Goal: Transaction & Acquisition: Purchase product/service

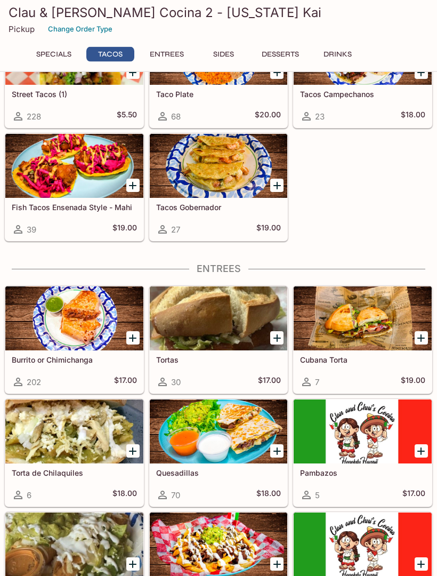
scroll to position [245, 0]
click at [174, 58] on button "Entrees" at bounding box center [167, 54] width 48 height 15
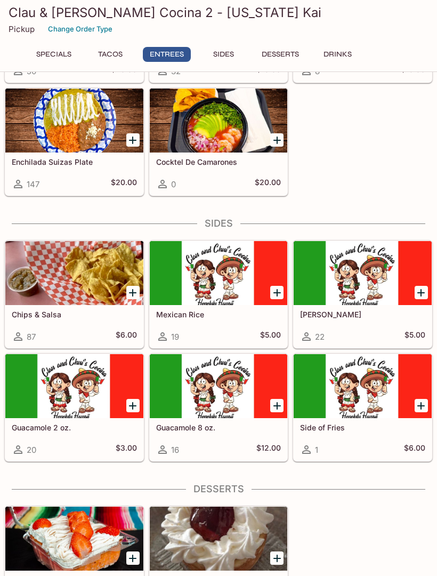
scroll to position [780, 0]
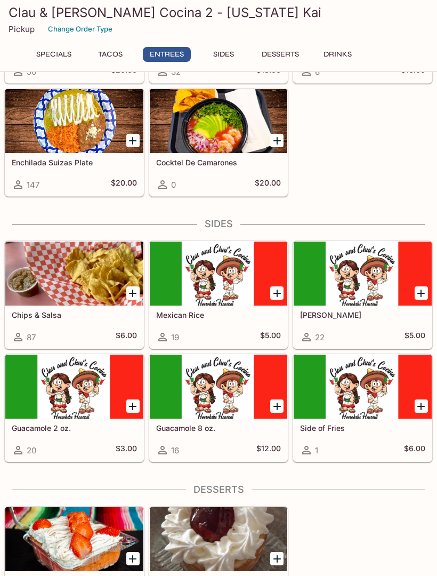
click at [63, 55] on button "Specials" at bounding box center [54, 54] width 48 height 15
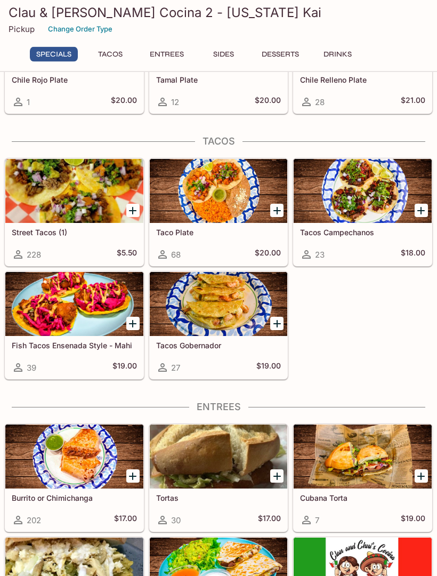
scroll to position [0, 0]
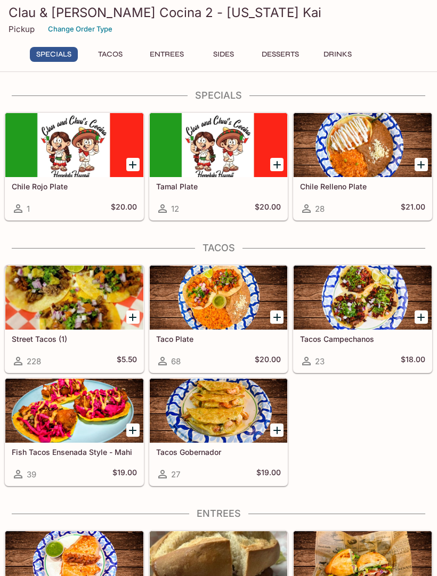
click at [221, 160] on div at bounding box center [219, 145] width 138 height 64
click at [53, 56] on button "Specials" at bounding box center [54, 54] width 48 height 15
click at [118, 51] on button "Tacos" at bounding box center [110, 54] width 48 height 15
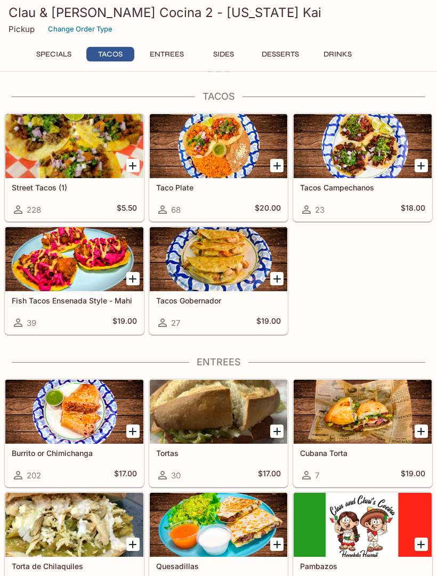
scroll to position [151, 0]
click at [170, 54] on button "Entrees" at bounding box center [167, 54] width 48 height 15
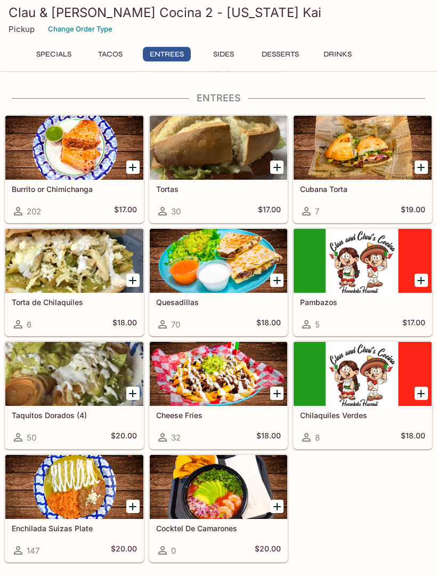
scroll to position [417, 0]
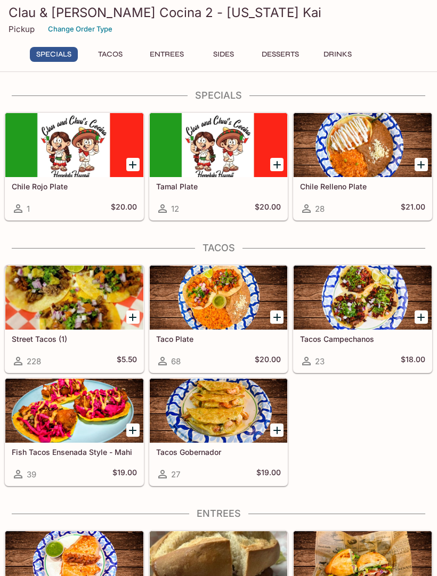
click at [368, 156] on div at bounding box center [363, 145] width 138 height 64
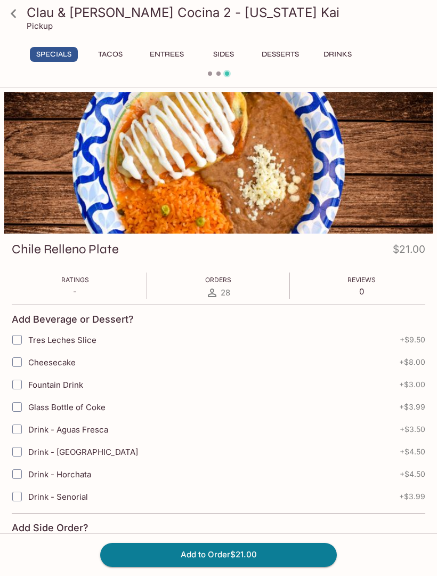
click at [233, 554] on button "Add to Order $21.00" at bounding box center [218, 554] width 237 height 23
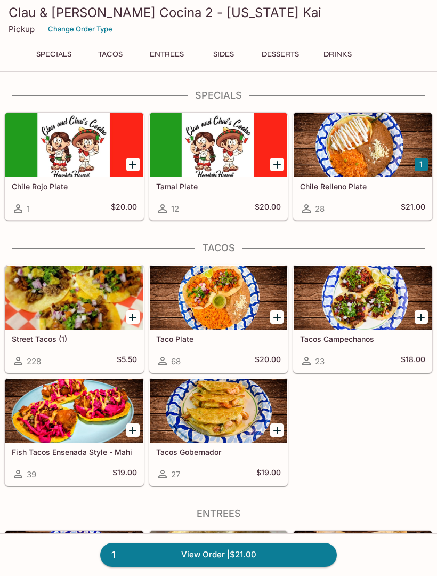
click at [233, 301] on div at bounding box center [219, 297] width 138 height 64
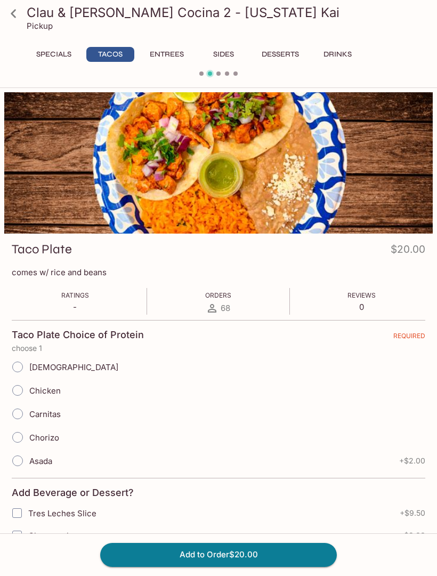
click at [26, 15] on link at bounding box center [13, 13] width 27 height 27
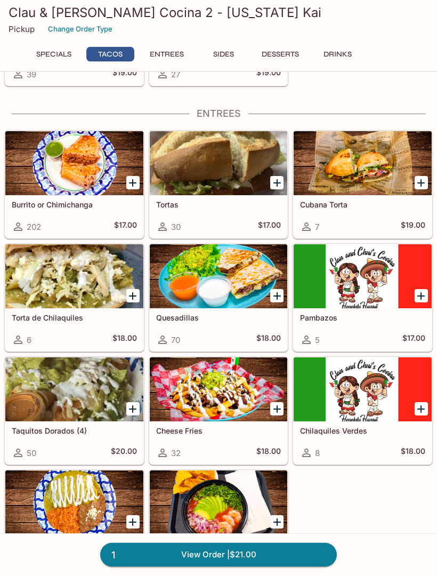
scroll to position [401, 0]
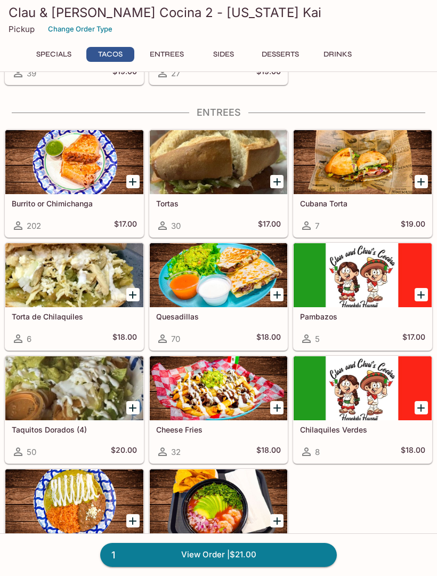
click at [87, 171] on div at bounding box center [74, 162] width 138 height 64
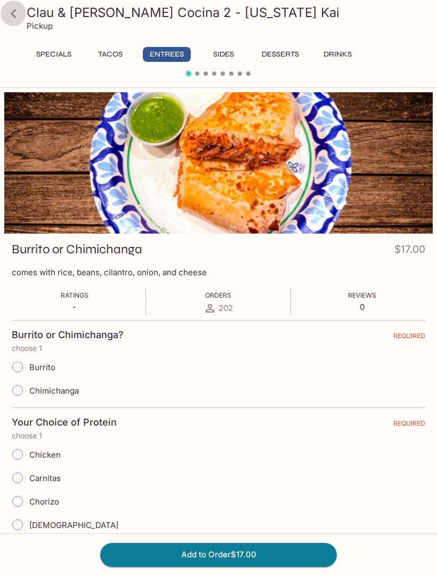
click at [18, 11] on icon at bounding box center [13, 13] width 19 height 19
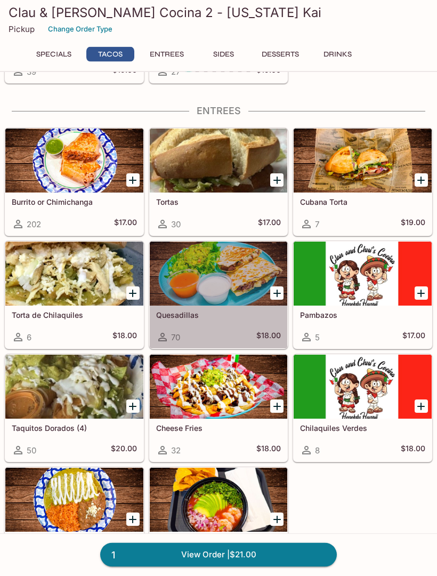
scroll to position [404, 0]
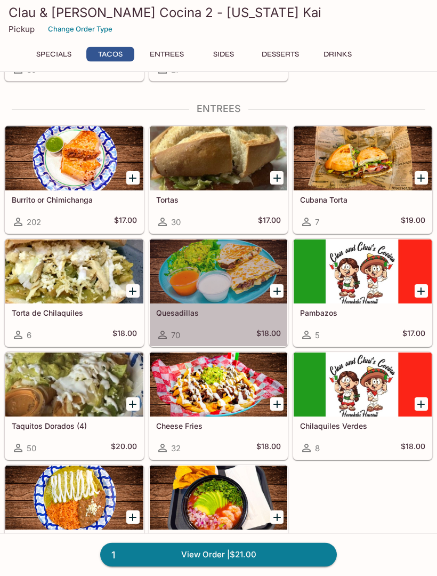
click at [138, 513] on icon "Add Enchilada Suizas Plate" at bounding box center [132, 517] width 13 height 13
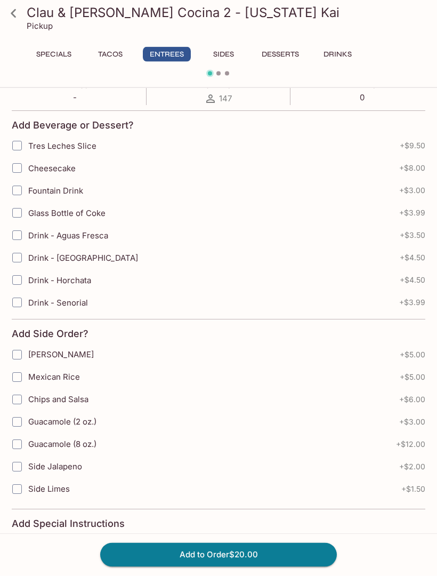
scroll to position [209, 0]
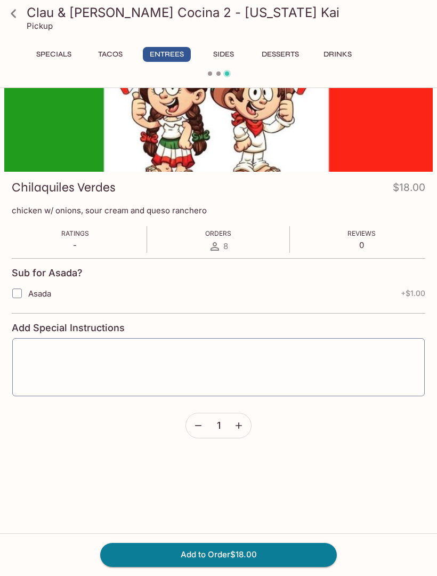
scroll to position [434, 0]
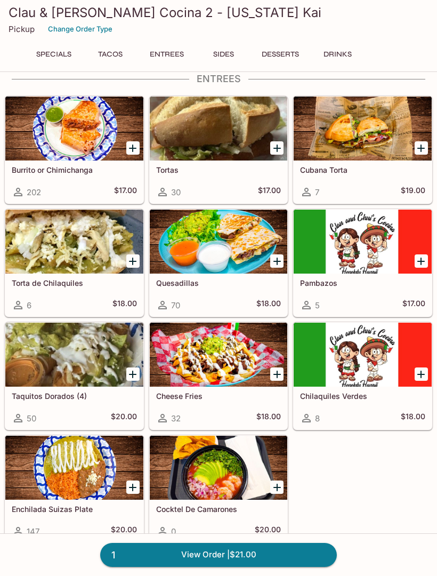
click at [138, 474] on div at bounding box center [74, 468] width 138 height 64
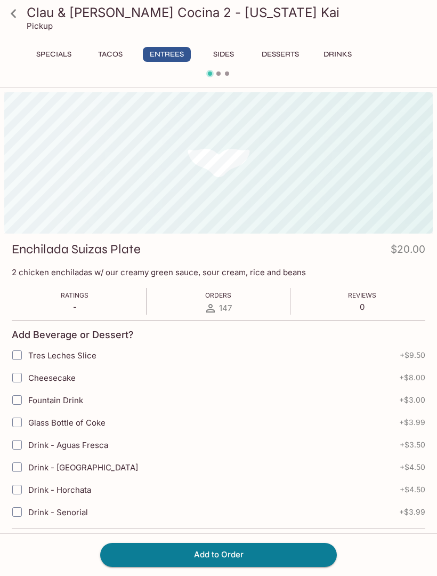
click at [141, 477] on label "Drink - [GEOGRAPHIC_DATA]" at bounding box center [152, 467] width 292 height 22
click at [28, 477] on input "Drink - [GEOGRAPHIC_DATA]" at bounding box center [16, 466] width 21 height 21
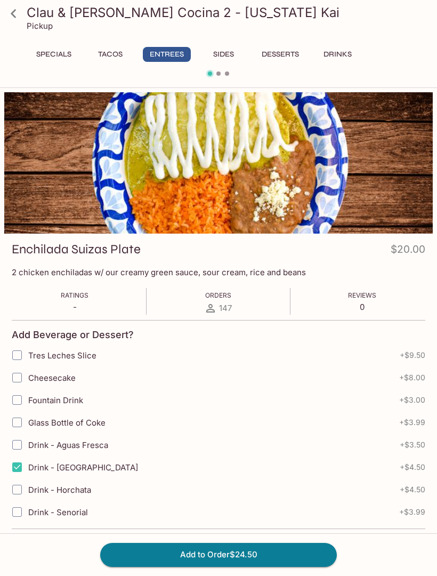
click at [23, 469] on input "Drink - [GEOGRAPHIC_DATA]" at bounding box center [16, 466] width 21 height 21
checkbox input "false"
click at [13, 267] on p "2 chicken enchiladas w/ our creamy green sauce, sour cream, rice and beans" at bounding box center [219, 272] width 414 height 10
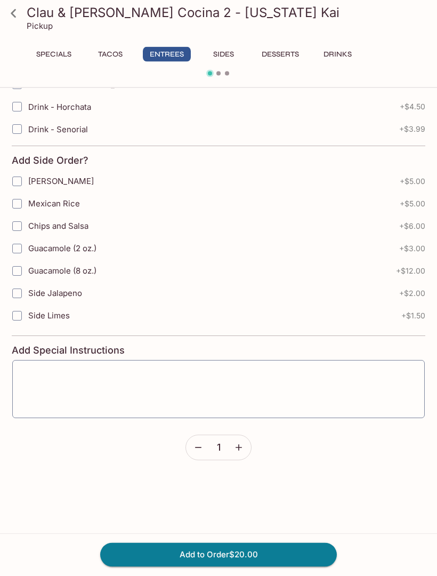
scroll to position [382, 0]
click at [205, 448] on button "button" at bounding box center [198, 448] width 25 height 25
click at [232, 566] on button "Add to Order $20.00" at bounding box center [218, 554] width 237 height 23
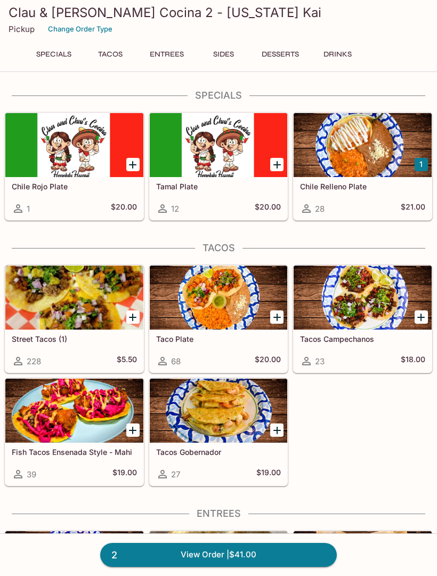
click at [222, 566] on link "2 View Order | $41.00" at bounding box center [218, 554] width 237 height 23
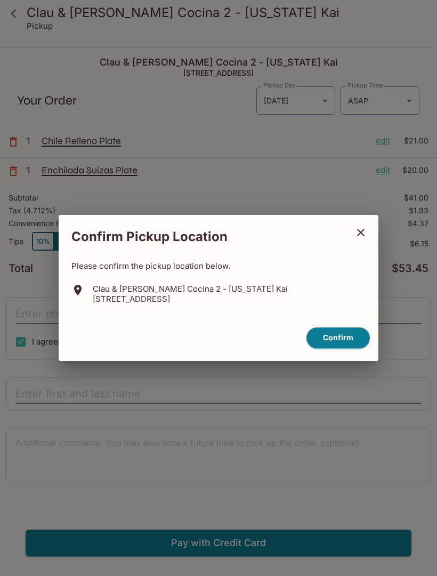
click at [347, 348] on button "Confirm" at bounding box center [338, 337] width 63 height 21
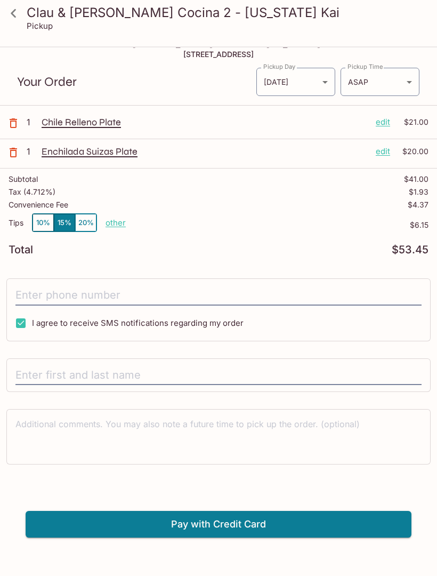
scroll to position [18, 0]
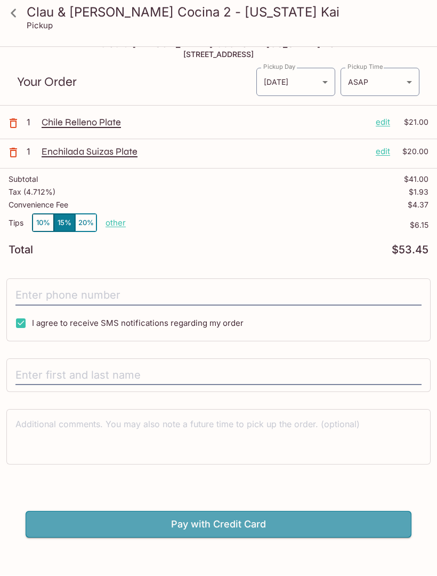
click at [244, 527] on button "Pay with Credit Card" at bounding box center [219, 524] width 386 height 27
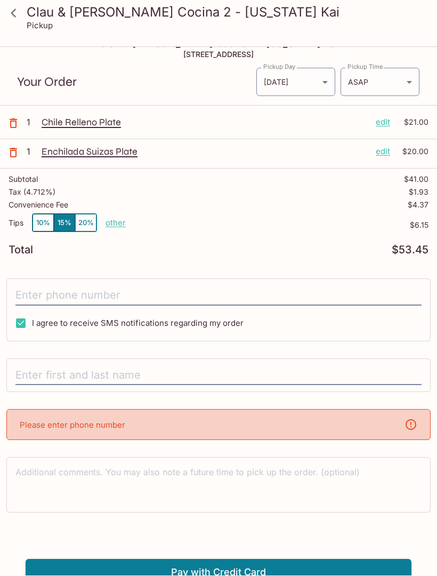
click at [338, 424] on div "Please enter phone number" at bounding box center [218, 424] width 424 height 31
click at [116, 429] on p "Please enter phone number" at bounding box center [73, 425] width 106 height 10
click at [115, 423] on p "Please enter phone number" at bounding box center [73, 425] width 106 height 10
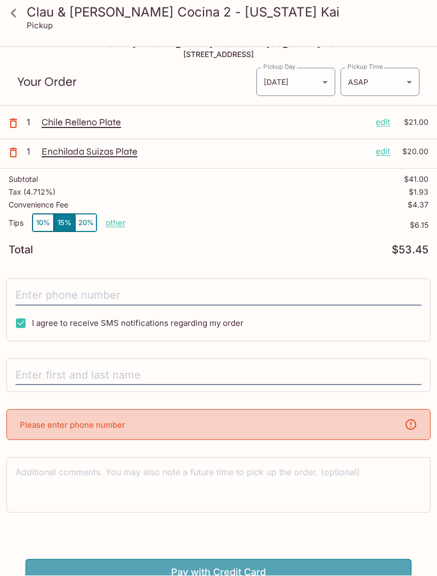
click at [246, 575] on button "Pay with Credit Card" at bounding box center [219, 572] width 386 height 27
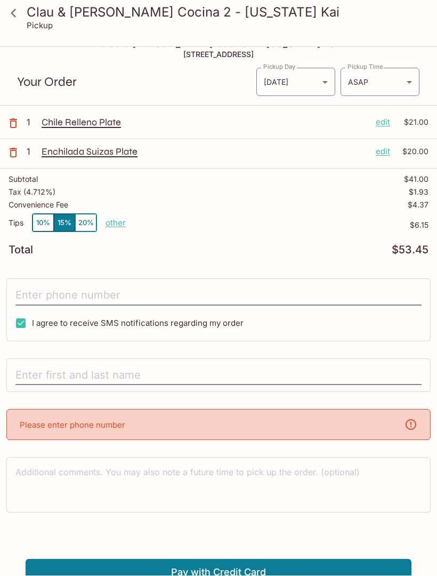
click at [233, 429] on div "Please enter phone number" at bounding box center [218, 424] width 424 height 31
click at [419, 427] on div "Please enter phone number" at bounding box center [218, 424] width 424 height 31
click at [411, 426] on icon at bounding box center [411, 425] width 11 height 11
click at [150, 406] on div "Clau & [PERSON_NAME] Cocina 2 - [US_STATE] Kai [STREET_ADDRESS] Your Order Pick…" at bounding box center [218, 308] width 437 height 556
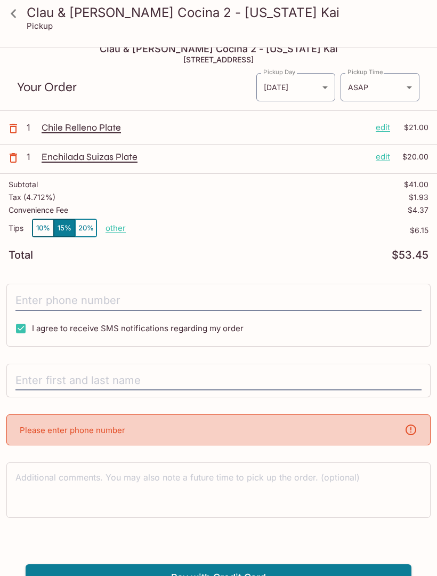
scroll to position [0, 0]
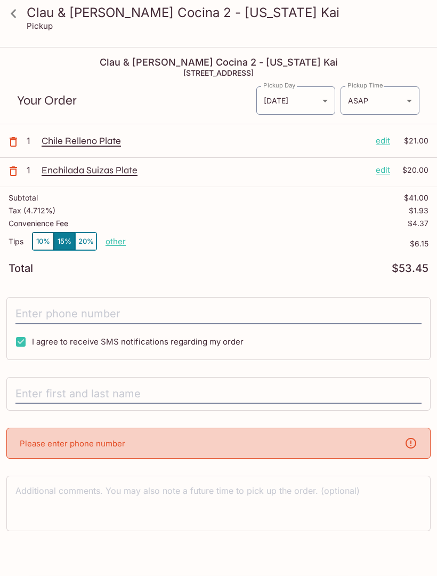
click at [116, 436] on div "Please enter phone number" at bounding box center [218, 443] width 424 height 31
click at [113, 428] on div "Please enter phone number" at bounding box center [218, 443] width 424 height 31
click at [112, 428] on div "Please enter phone number" at bounding box center [218, 443] width 424 height 31
click at [109, 419] on div "Clau & [PERSON_NAME] Cocina 2 - [US_STATE] Kai [STREET_ADDRESS] Your Order Pick…" at bounding box center [218, 326] width 437 height 556
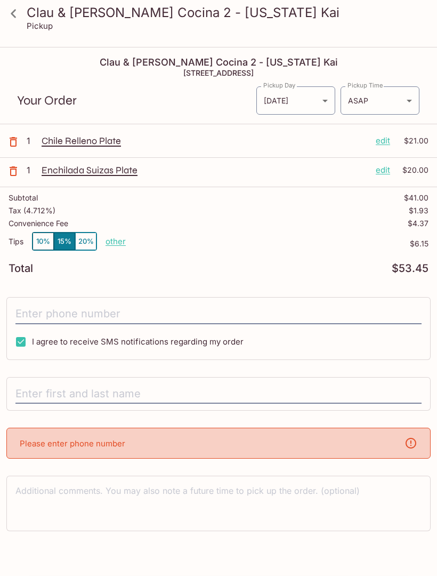
click at [109, 418] on div "Clau & [PERSON_NAME] Cocina 2 - [US_STATE] Kai [STREET_ADDRESS] Your Order Pick…" at bounding box center [218, 326] width 437 height 556
click at [59, 426] on div "Clau & [PERSON_NAME] Cocina 2 - [US_STATE] Kai [STREET_ADDRESS] Your Order Pick…" at bounding box center [218, 326] width 437 height 556
click at [48, 402] on input "text" at bounding box center [218, 394] width 406 height 20
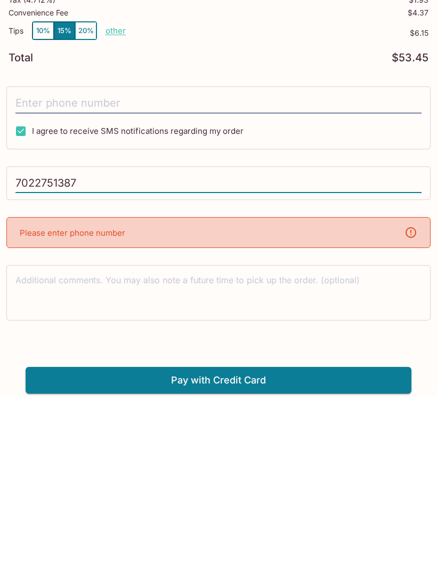
scroll to position [48, 0]
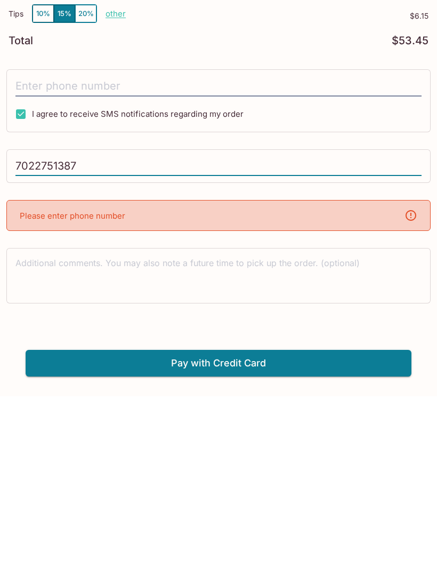
type input "7022751387"
click at [244, 529] on button "Pay with Credit Card" at bounding box center [219, 542] width 386 height 27
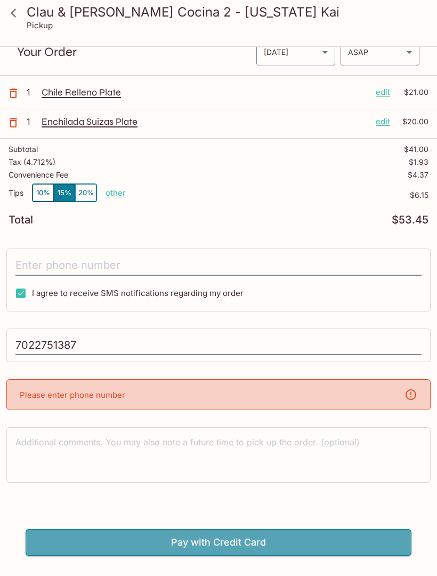
click at [236, 544] on button "Pay with Credit Card" at bounding box center [219, 542] width 386 height 27
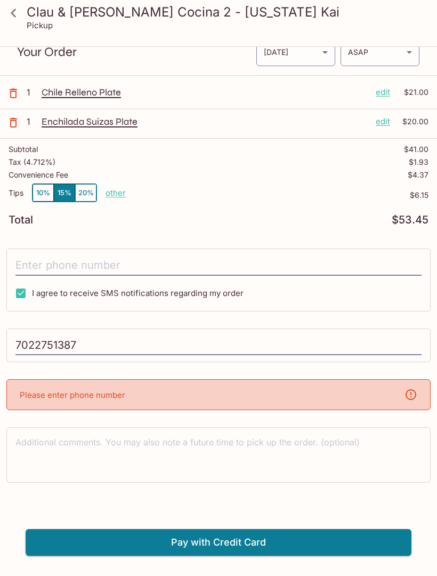
click at [276, 464] on textarea at bounding box center [218, 455] width 406 height 37
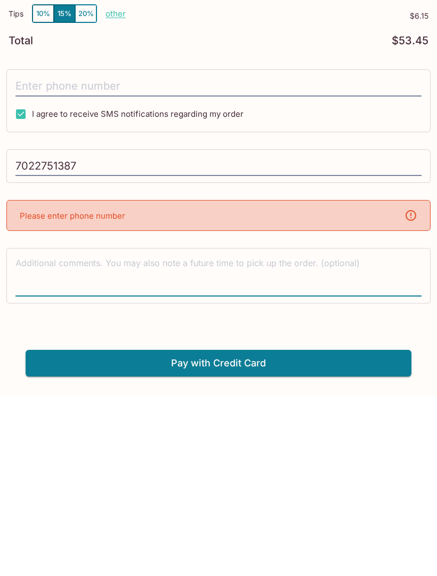
click at [262, 529] on button "Pay with Credit Card" at bounding box center [219, 542] width 386 height 27
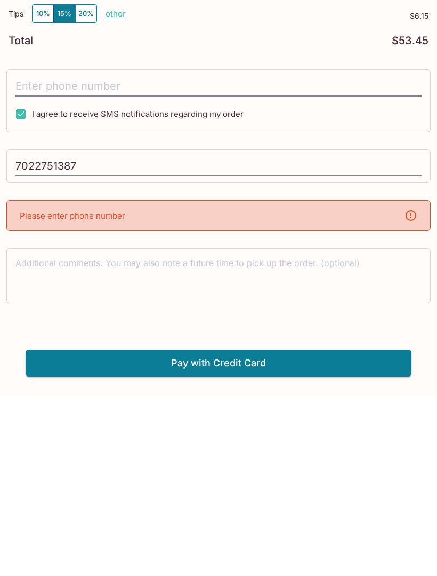
scroll to position [48, 0]
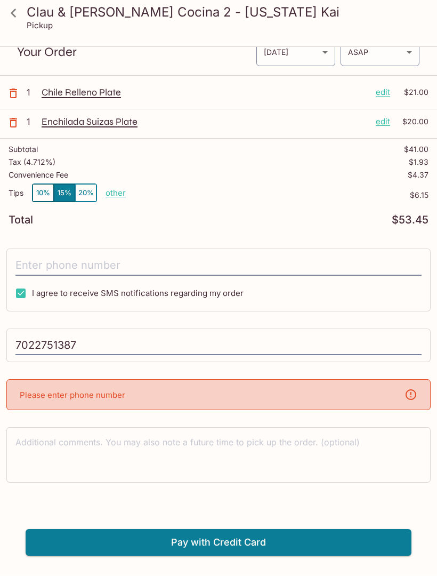
click at [232, 541] on button "Pay with Credit Card" at bounding box center [219, 542] width 386 height 27
click at [226, 545] on button "Pay with Credit Card" at bounding box center [219, 542] width 386 height 27
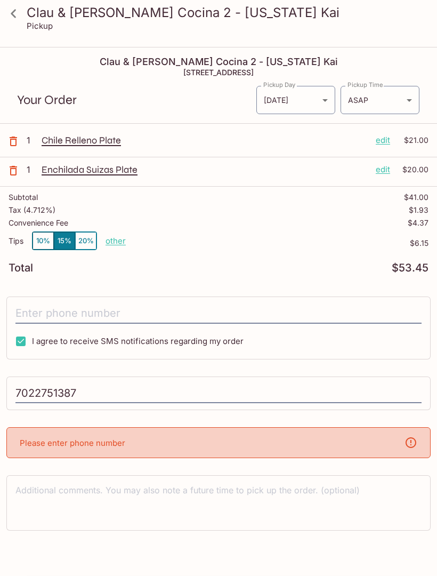
scroll to position [0, 0]
click at [4, 144] on button "button" at bounding box center [13, 141] width 27 height 27
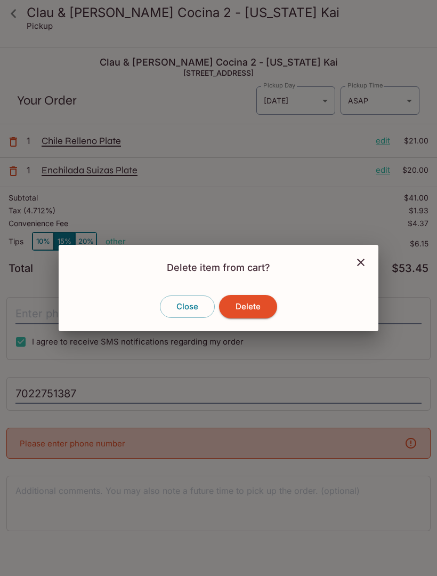
click at [246, 298] on button "Delete" at bounding box center [248, 306] width 58 height 23
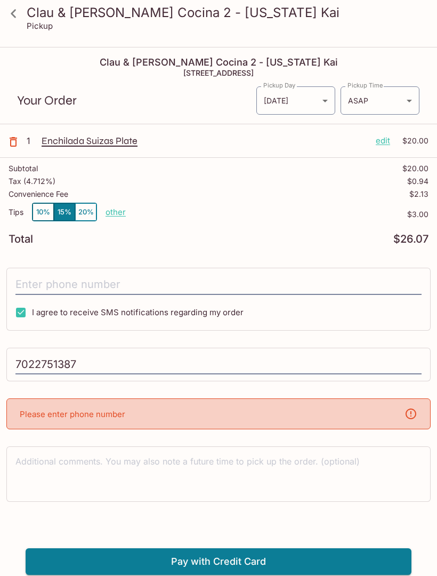
click at [388, 141] on p "edit" at bounding box center [383, 141] width 14 height 12
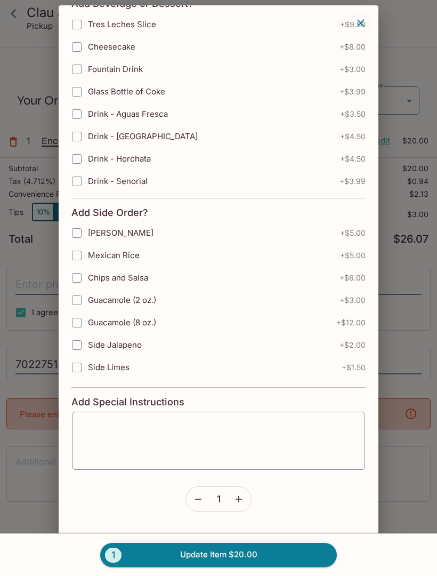
scroll to position [87, 0]
click at [207, 503] on button "button" at bounding box center [198, 499] width 25 height 25
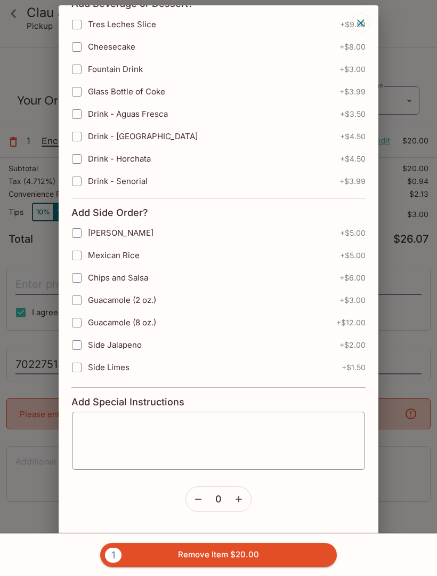
click at [243, 560] on button "1 Remove Item $20.00" at bounding box center [218, 554] width 237 height 23
